Goal: Task Accomplishment & Management: Manage account settings

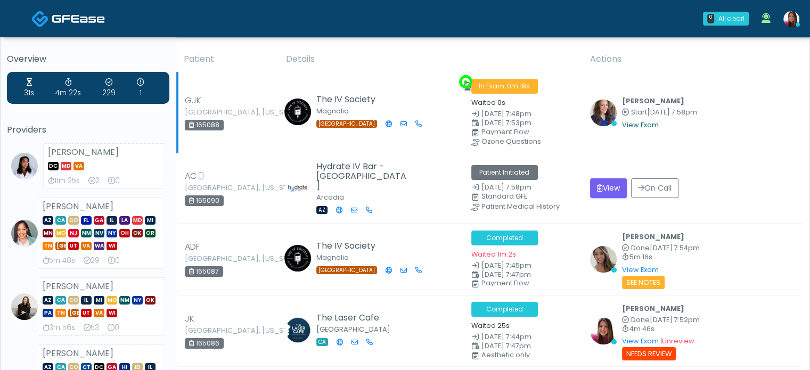
click at [629, 125] on link "View Exam" at bounding box center [640, 124] width 37 height 9
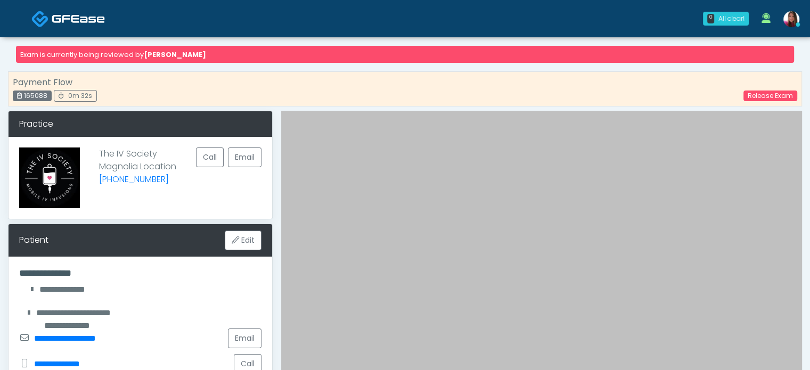
click at [54, 20] on img at bounding box center [78, 18] width 53 height 11
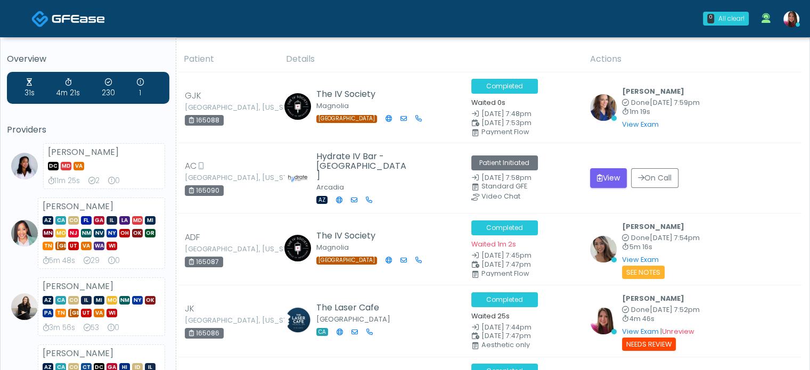
click at [786, 21] on img at bounding box center [792, 19] width 16 height 16
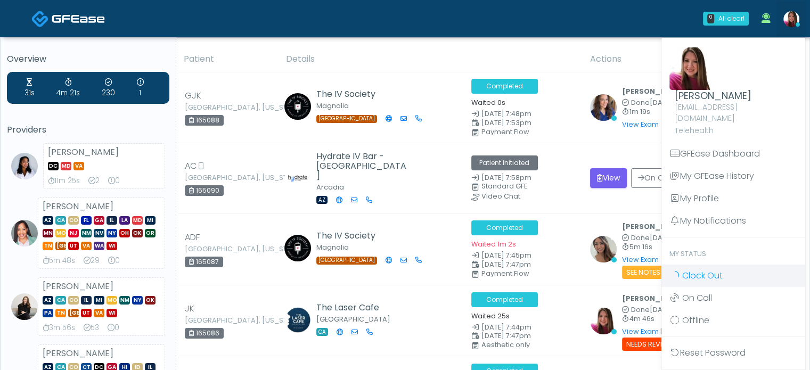
click at [714, 270] on span "Clock Out" at bounding box center [702, 276] width 40 height 12
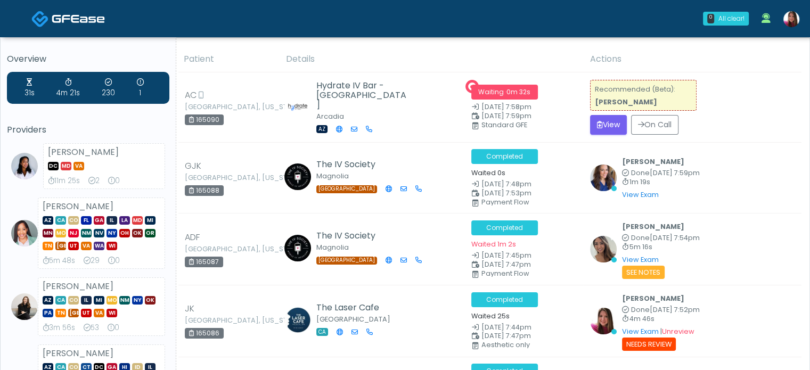
click at [791, 17] on img at bounding box center [792, 19] width 16 height 16
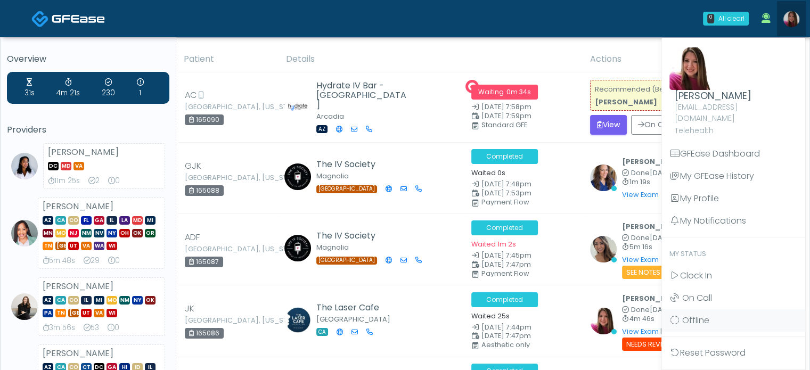
click at [791, 17] on img at bounding box center [792, 19] width 16 height 16
